Goal: Information Seeking & Learning: Find specific page/section

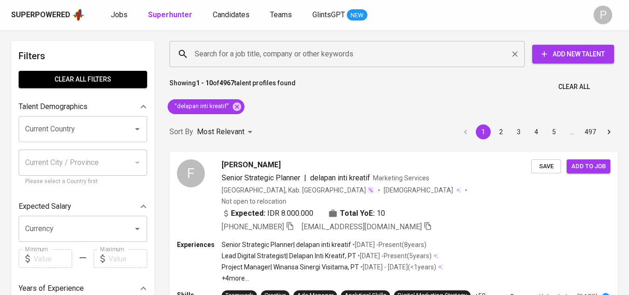
click at [271, 57] on input "Search for a job title, company or other keywords" at bounding box center [349, 54] width 314 height 18
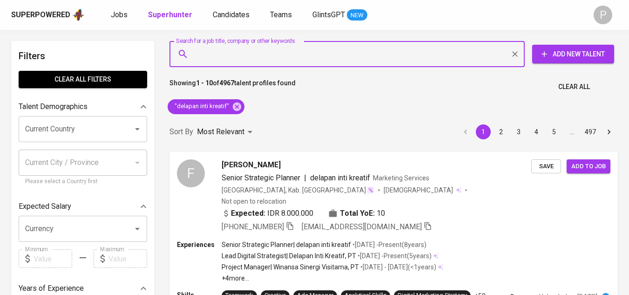
paste input "Three Pigeon Global Warehouse Service"
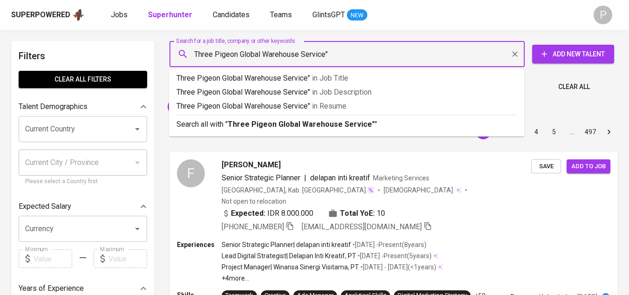
click at [195, 56] on input "Three Pigeon Global Warehouse Service"" at bounding box center [349, 54] width 314 height 18
type input ""Three Pigeon Global Warehouse Service""
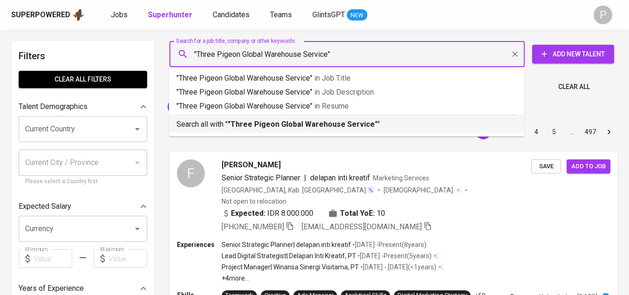
click at [321, 127] on b ""Three Pigeon Global Warehouse Service"" at bounding box center [303, 124] width 150 height 9
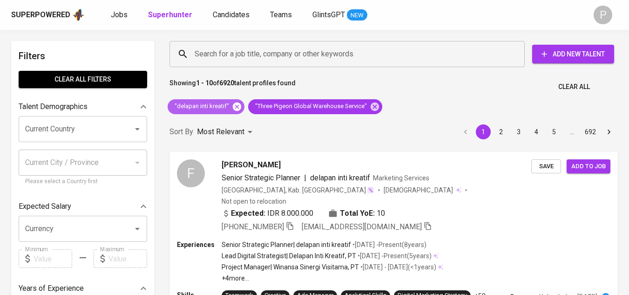
click at [237, 109] on icon at bounding box center [237, 106] width 8 height 8
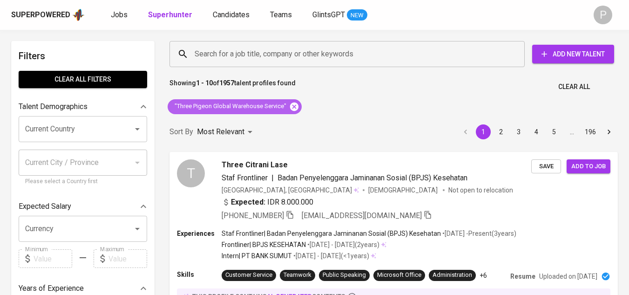
click at [291, 106] on icon at bounding box center [294, 106] width 8 height 8
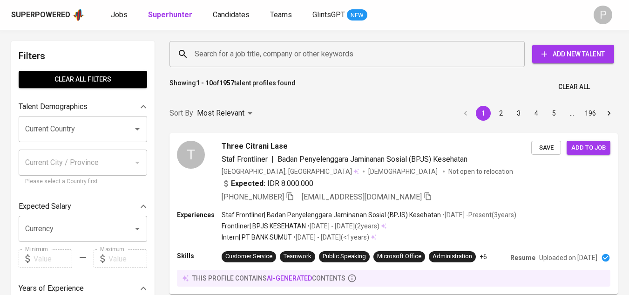
click at [294, 53] on input "Search for a job title, company or other keywords" at bounding box center [349, 54] width 314 height 18
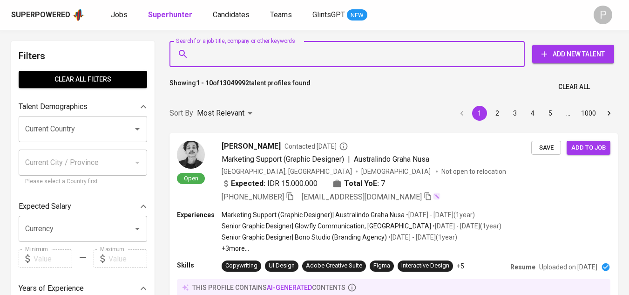
paste input "Three Pigeon Global Warehouse Service"
type input "Three Pigeon Global Warehouse Service"
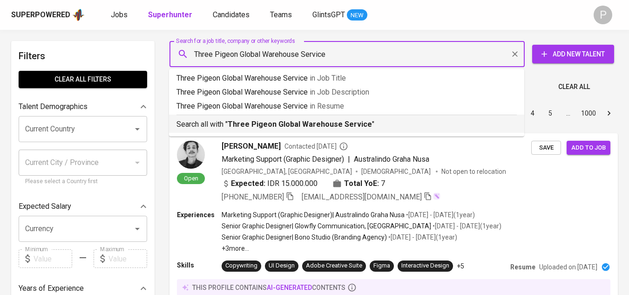
click at [330, 124] on b "Three Pigeon Global Warehouse Service" at bounding box center [300, 124] width 144 height 9
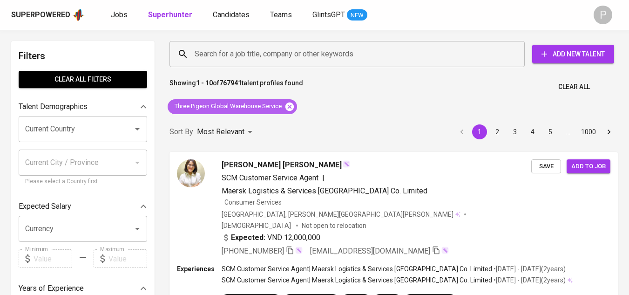
click at [292, 106] on icon at bounding box center [289, 106] width 8 height 8
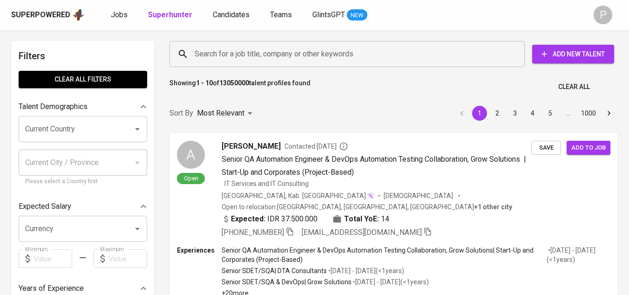
click at [207, 52] on input "Search for a job title, company or other keywords" at bounding box center [349, 54] width 314 height 18
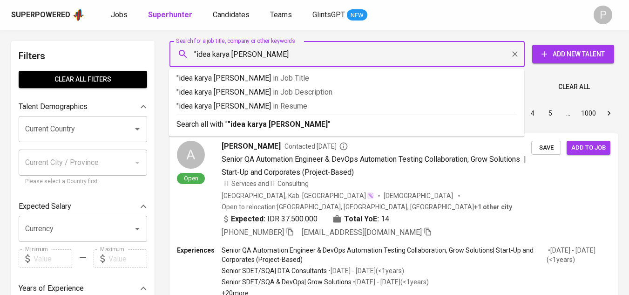
type input ""idea karya kreasi""
click at [452, 60] on input ""idea karya kreasi"" at bounding box center [349, 54] width 314 height 18
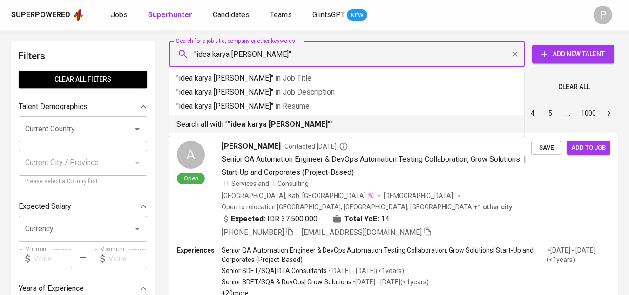
click at [221, 129] on p "Search all with " "idea karya kreasi" "" at bounding box center [346, 124] width 340 height 11
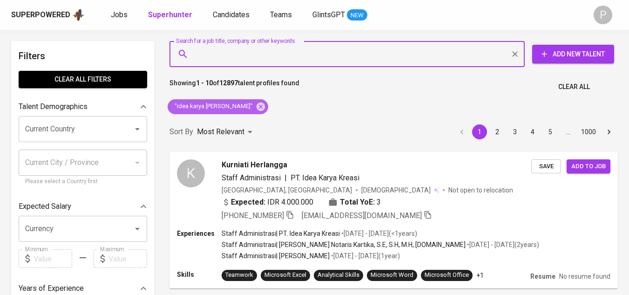
drag, startPoint x: 233, startPoint y: 103, endPoint x: 340, endPoint y: 98, distance: 106.8
click at [257, 103] on icon at bounding box center [261, 106] width 8 height 8
click at [242, 40] on div "Search for a job title, company or other keywords Search for a job title, compa…" at bounding box center [392, 54] width 448 height 30
click at [244, 55] on input "Search for a job title, company or other keywords" at bounding box center [349, 54] width 314 height 18
paste input "REFARO CENTRAL PROPERTINDO"
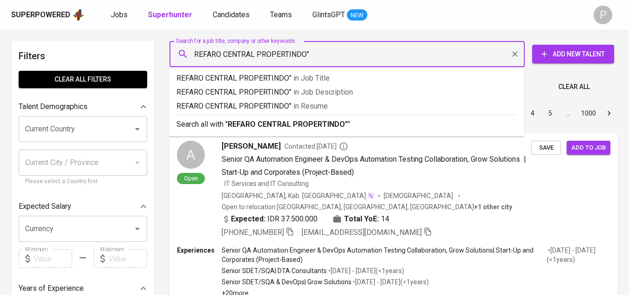
click at [193, 53] on input "REFARO CENTRAL PROPERTINDO"" at bounding box center [349, 54] width 314 height 18
type input ""REFARO CENTRAL PROPERTINDO""
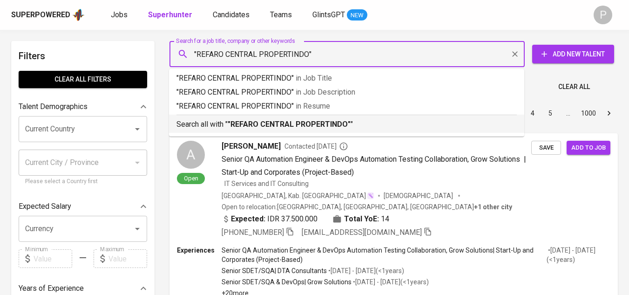
click at [248, 125] on b ""REFARO CENTRAL PROPERTINDO"" at bounding box center [289, 124] width 123 height 9
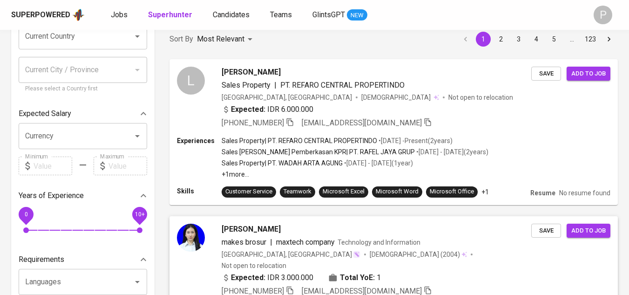
scroll to position [47, 0]
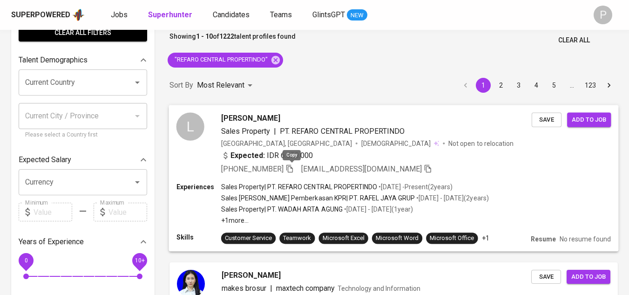
click at [292, 168] on icon "button" at bounding box center [289, 168] width 8 height 8
